Goal: Information Seeking & Learning: Learn about a topic

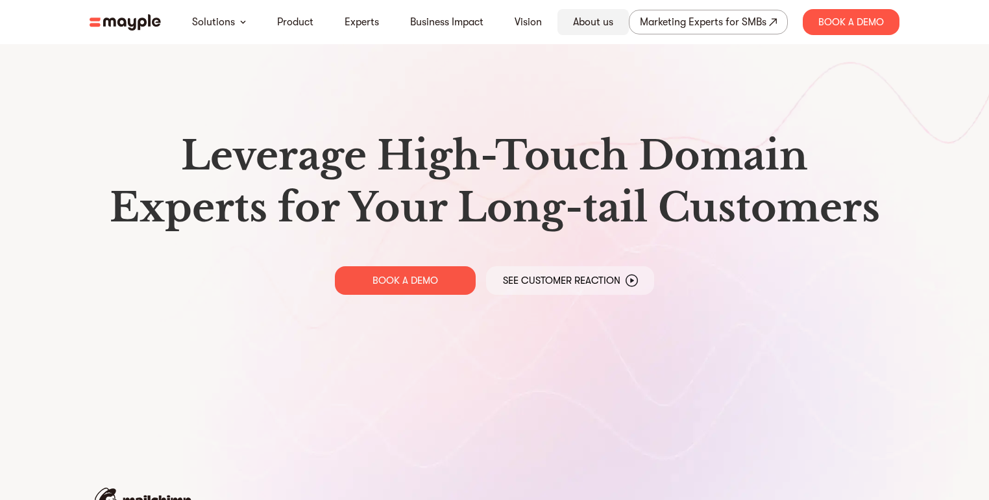
click at [581, 23] on link "About us" at bounding box center [593, 22] width 40 height 16
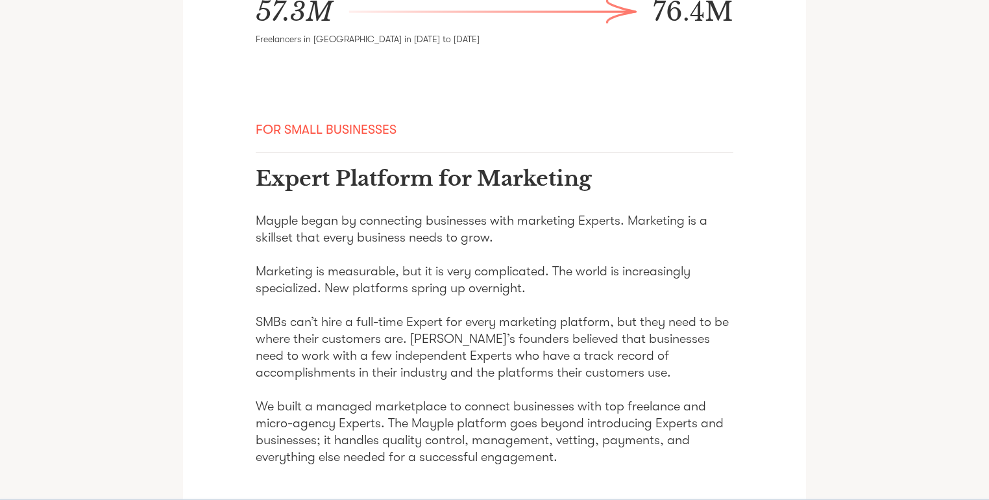
scroll to position [934, 0]
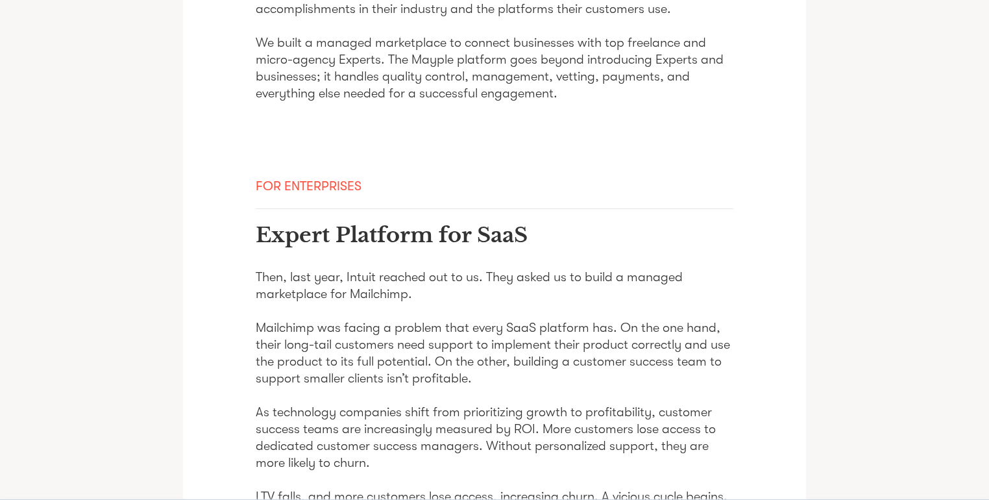
click at [892, 361] on div "It was 2017. Gig economy companies like Uber, Lyft, Instacart, and Airbnb were …" at bounding box center [494, 153] width 989 height 2233
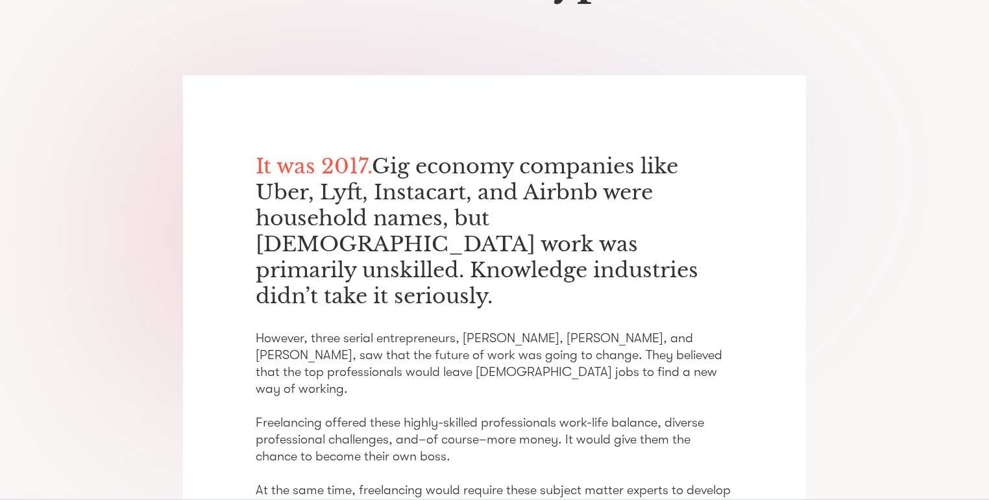
scroll to position [415, 0]
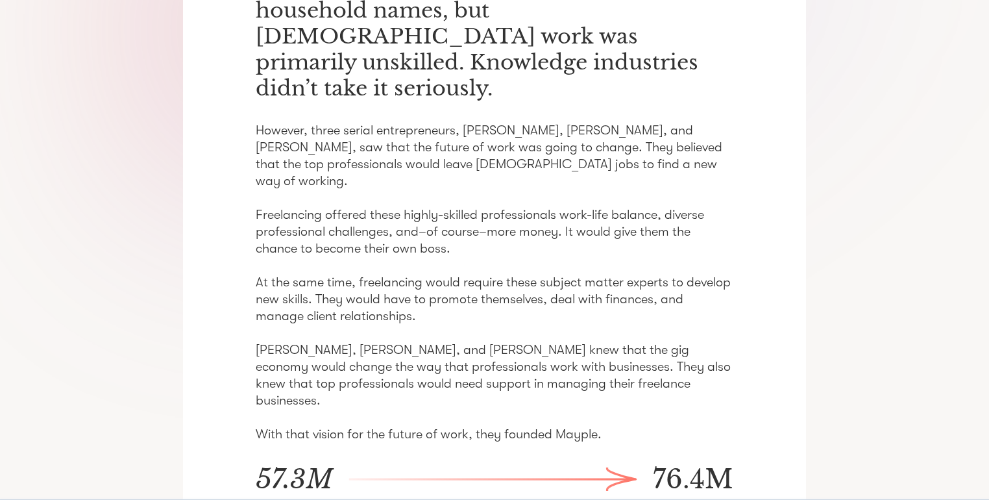
click at [481, 122] on p "However, three serial entrepreneurs, [PERSON_NAME], [PERSON_NAME], and [PERSON_…" at bounding box center [495, 282] width 478 height 321
copy p "[PERSON_NAME]"
click at [511, 122] on p "However, three serial entrepreneurs, [PERSON_NAME], [PERSON_NAME], and [PERSON_…" at bounding box center [495, 282] width 478 height 321
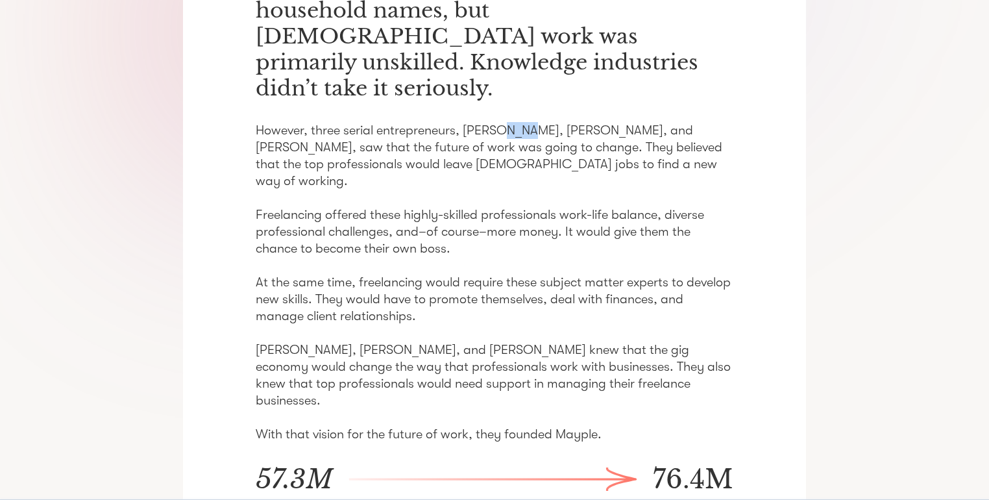
copy p "Alon"
click at [563, 122] on p "However, three serial entrepreneurs, [PERSON_NAME], [PERSON_NAME], and [PERSON_…" at bounding box center [495, 282] width 478 height 321
copy p "Elad"
